Goal: Information Seeking & Learning: Learn about a topic

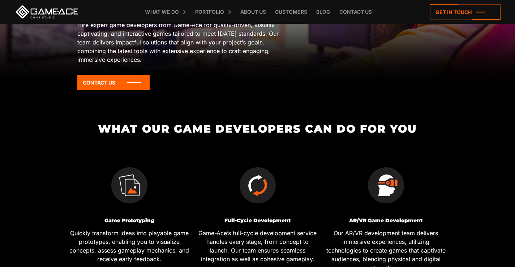
scroll to position [181, 0]
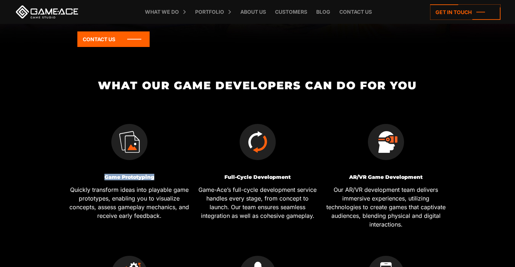
drag, startPoint x: 162, startPoint y: 176, endPoint x: 95, endPoint y: 177, distance: 66.9
click at [95, 177] on h3 "Game Prototyping" at bounding box center [129, 177] width 123 height 5
copy h3 "Game Prototyping"
drag, startPoint x: 291, startPoint y: 174, endPoint x: 222, endPoint y: 178, distance: 68.5
click at [222, 178] on div "Full-Сycle Development Game-Ace’s full-cycle development service handles every …" at bounding box center [257, 172] width 128 height 132
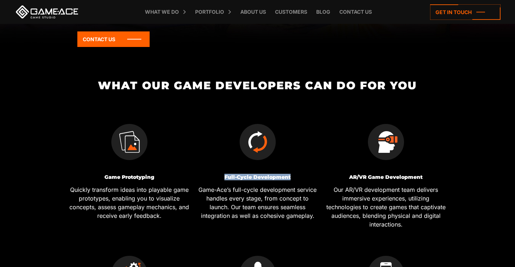
copy h3 "Full-Сycle Development"
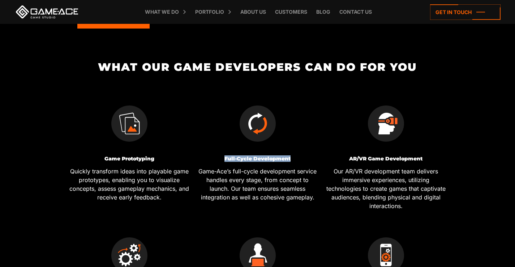
scroll to position [217, 0]
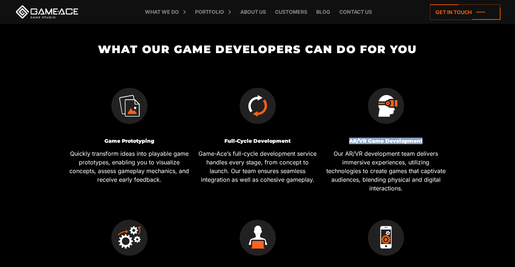
drag, startPoint x: 425, startPoint y: 140, endPoint x: 348, endPoint y: 142, distance: 77.4
click at [348, 142] on h3 "AR/VR Game Development" at bounding box center [386, 141] width 123 height 5
copy h3 "AR/VR Game Development"
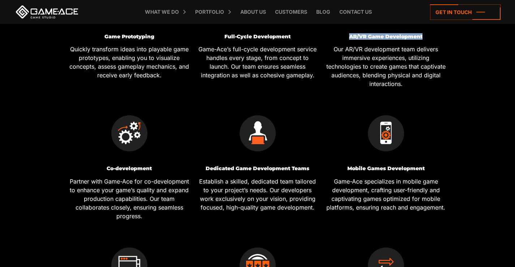
scroll to position [325, 0]
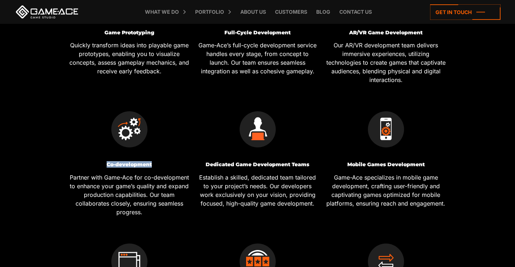
drag, startPoint x: 157, startPoint y: 164, endPoint x: 66, endPoint y: 163, distance: 91.1
click at [66, 163] on div "Co-development Partner with Game-Ace for co-development to enhance your game’s …" at bounding box center [129, 159] width 128 height 132
copy h3 "Co-development"
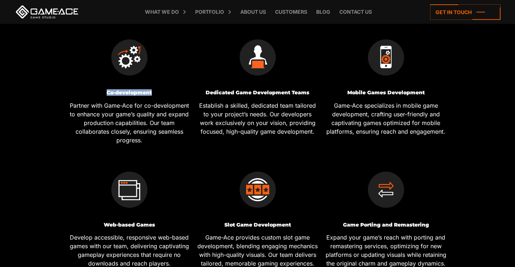
scroll to position [398, 0]
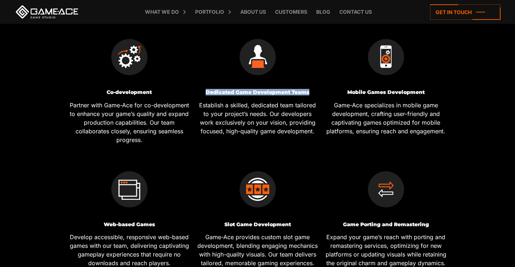
drag, startPoint x: 310, startPoint y: 92, endPoint x: 205, endPoint y: 94, distance: 105.3
click at [205, 94] on h3 "Dedicated Game Development Teams" at bounding box center [257, 92] width 123 height 5
copy h3 "Dedicated Game Development Teams"
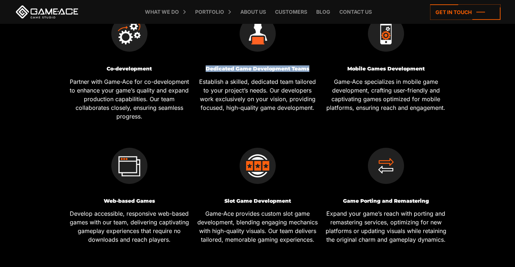
scroll to position [434, 0]
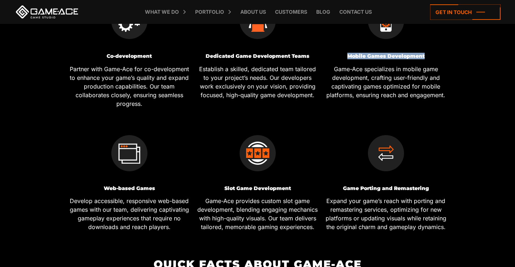
drag, startPoint x: 431, startPoint y: 55, endPoint x: 348, endPoint y: 57, distance: 82.8
click at [348, 57] on h3 "Mobile Games Development" at bounding box center [386, 56] width 123 height 5
copy h3 "Mobile Games Development"
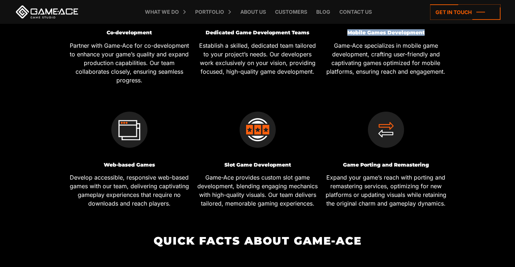
scroll to position [470, 0]
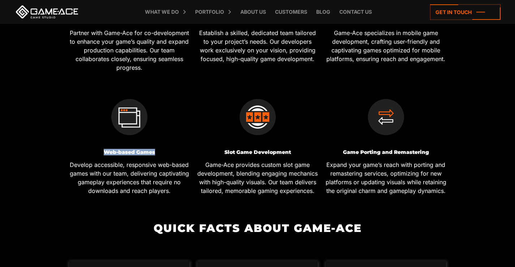
drag, startPoint x: 161, startPoint y: 150, endPoint x: 78, endPoint y: 150, distance: 83.2
click at [78, 150] on h3 "Web-based Games" at bounding box center [129, 152] width 123 height 5
copy h3 "Web-based Games"
drag, startPoint x: 297, startPoint y: 152, endPoint x: 213, endPoint y: 149, distance: 84.3
click at [213, 149] on div "Slot Game Development Game-Ace provides custom slot game development, blending …" at bounding box center [257, 142] width 128 height 123
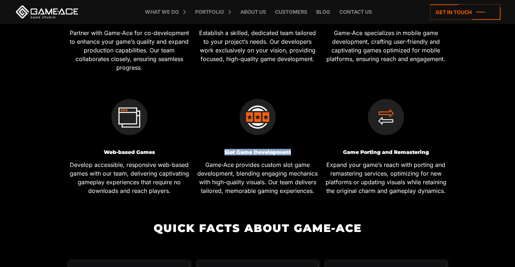
copy h3 "Slot Game Development"
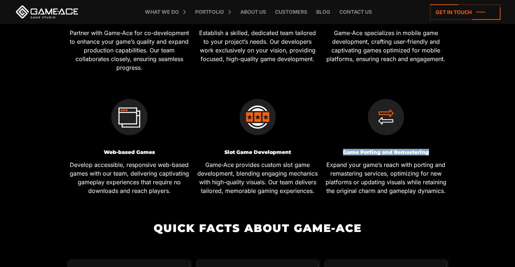
drag, startPoint x: 433, startPoint y: 153, endPoint x: 342, endPoint y: 154, distance: 90.8
click at [342, 154] on h3 "Game Porting and Remastering" at bounding box center [386, 152] width 123 height 5
copy h3 "Game Porting and Remastering"
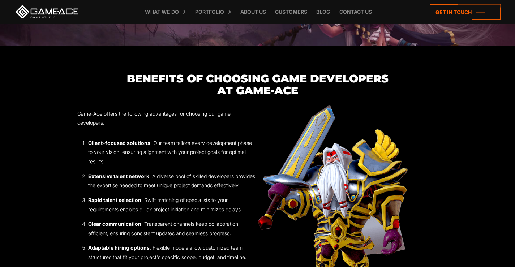
scroll to position [904, 0]
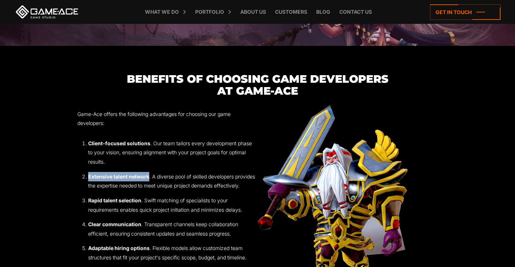
drag, startPoint x: 149, startPoint y: 171, endPoint x: 85, endPoint y: 170, distance: 64.4
click at [88, 172] on li "Extensive talent network . A diverse pool of skilled developers provides the ex…" at bounding box center [173, 181] width 170 height 18
copy strong "Extensive talent network"
drag, startPoint x: 141, startPoint y: 205, endPoint x: 85, endPoint y: 201, distance: 55.8
click at [88, 201] on li "Rapid talent selection . Swift matching of specialists to your requirements ena…" at bounding box center [173, 205] width 170 height 18
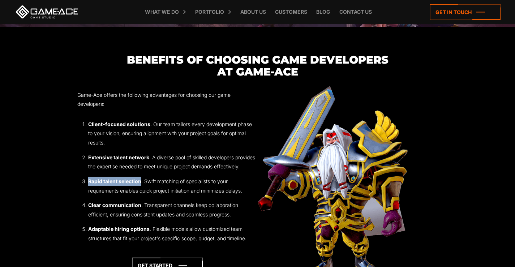
scroll to position [940, 0]
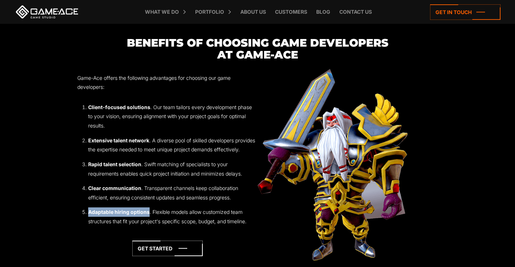
drag, startPoint x: 148, startPoint y: 217, endPoint x: 89, endPoint y: 214, distance: 59.0
click at [89, 214] on strong "Adaptable hiring options" at bounding box center [118, 212] width 61 height 6
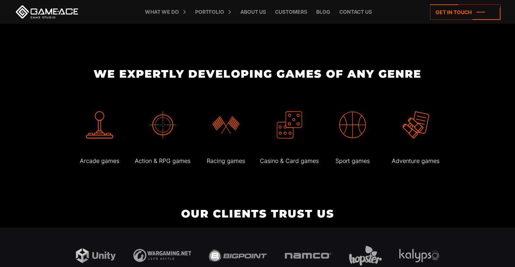
scroll to position [1193, 0]
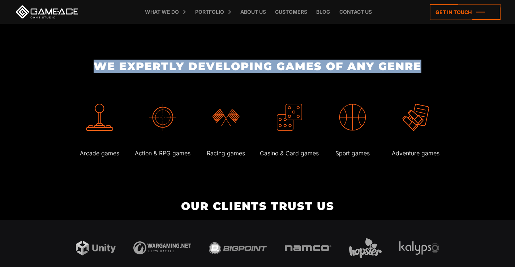
drag, startPoint x: 425, startPoint y: 64, endPoint x: 70, endPoint y: 60, distance: 355.2
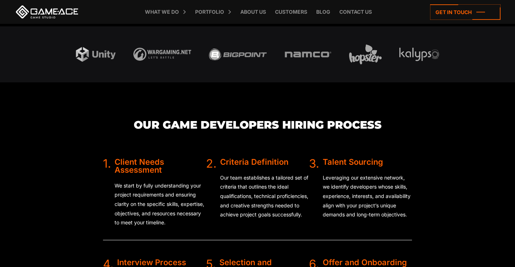
scroll to position [1374, 0]
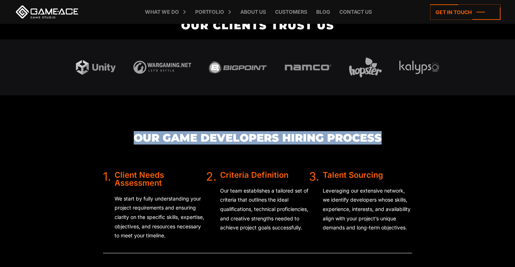
drag, startPoint x: 391, startPoint y: 133, endPoint x: 108, endPoint y: 130, distance: 282.8
click at [108, 130] on div "Our Game Developers Hiring Process 1. Client Needs Assessment We start by fully…" at bounding box center [257, 265] width 361 height 341
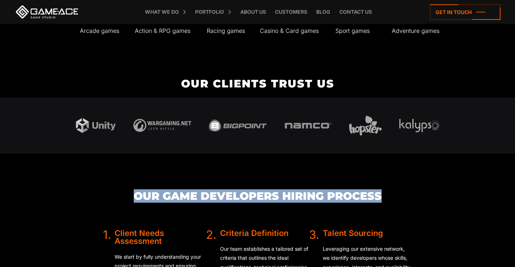
scroll to position [1193, 0]
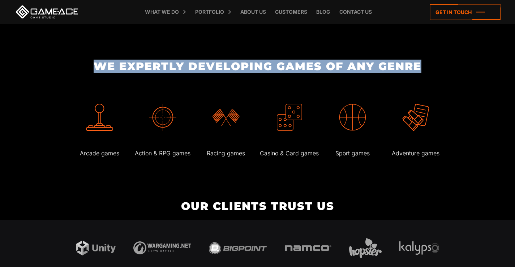
drag, startPoint x: 432, startPoint y: 63, endPoint x: 24, endPoint y: 65, distance: 408.0
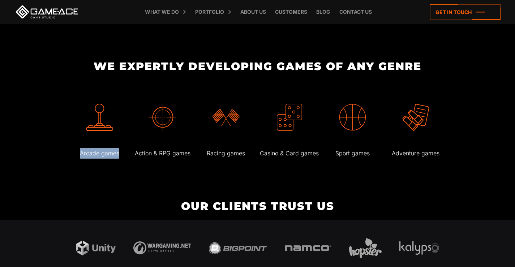
drag, startPoint x: 122, startPoint y: 158, endPoint x: 74, endPoint y: 153, distance: 47.9
click at [74, 153] on p "Arcade games" at bounding box center [99, 153] width 61 height 10
drag, startPoint x: 193, startPoint y: 152, endPoint x: 133, endPoint y: 153, distance: 60.8
click at [133, 153] on div "Arcade games Action & RPG games Racing games" at bounding box center [257, 125] width 385 height 77
drag, startPoint x: 247, startPoint y: 152, endPoint x: 208, endPoint y: 153, distance: 39.1
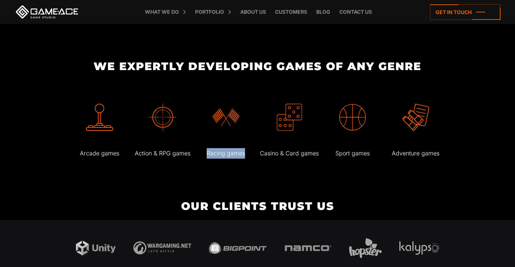
click at [208, 153] on p "Racing games" at bounding box center [225, 153] width 61 height 10
drag, startPoint x: 319, startPoint y: 152, endPoint x: 261, endPoint y: 152, distance: 57.5
click at [261, 152] on p "Casino & Card games" at bounding box center [289, 153] width 61 height 10
drag, startPoint x: 370, startPoint y: 150, endPoint x: 334, endPoint y: 152, distance: 35.5
click at [334, 152] on p "Sport games" at bounding box center [352, 153] width 61 height 10
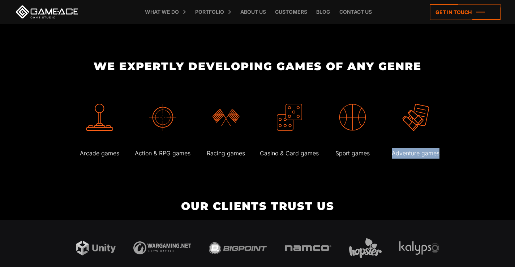
drag, startPoint x: 392, startPoint y: 153, endPoint x: 451, endPoint y: 153, distance: 59.0
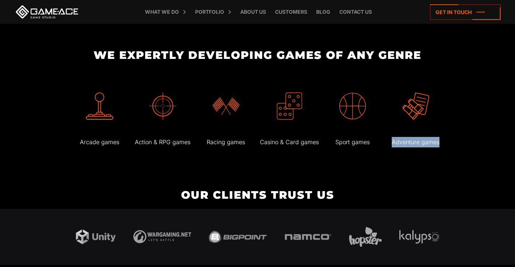
scroll to position [1207, 0]
